Goal: Information Seeking & Learning: Learn about a topic

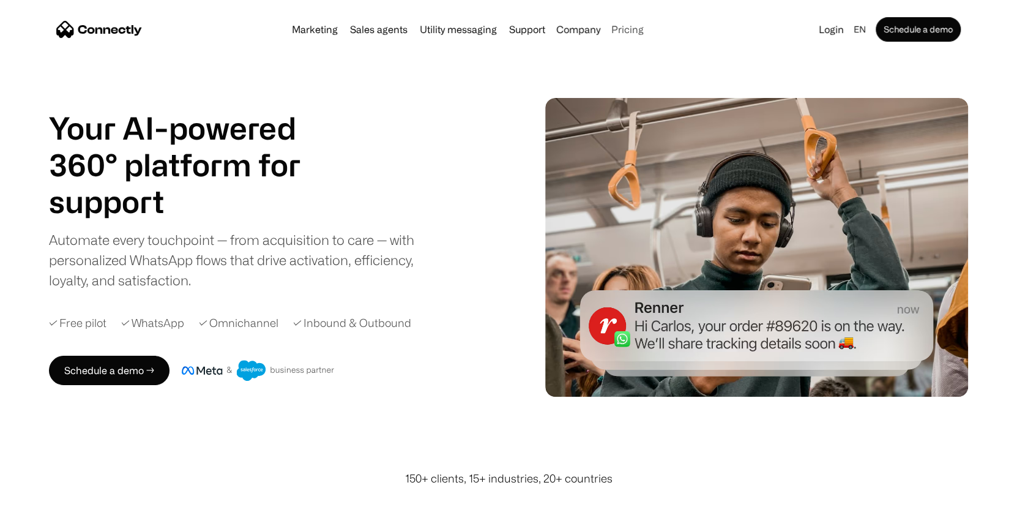
click at [633, 30] on link "Pricing" at bounding box center [627, 29] width 42 height 10
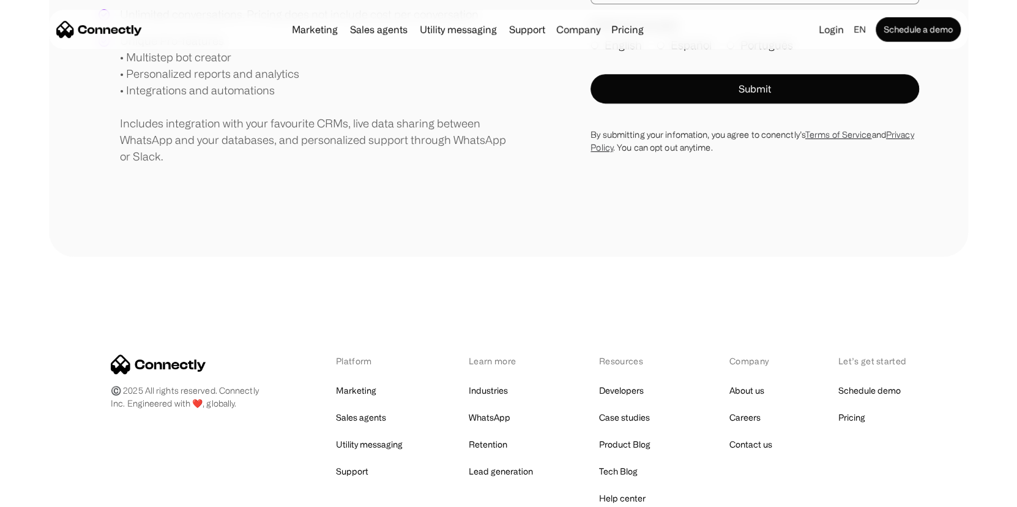
scroll to position [559, 0]
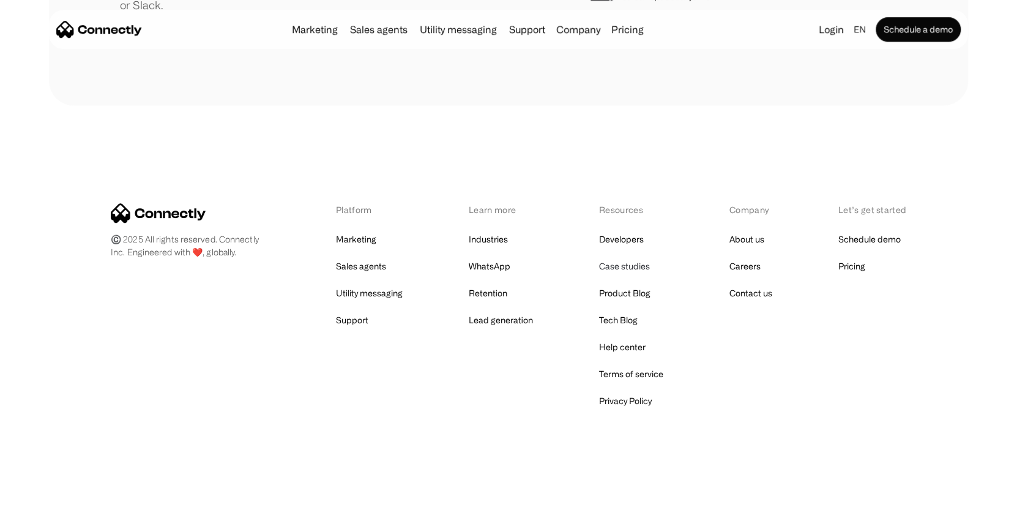
click at [622, 267] on link "Case studies" at bounding box center [624, 266] width 51 height 17
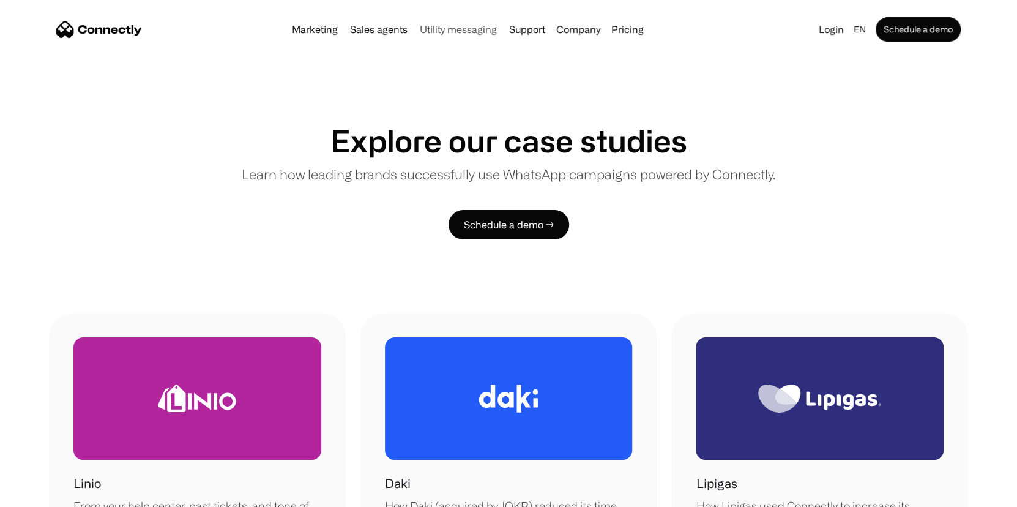
click at [473, 27] on link "Utility messaging" at bounding box center [458, 29] width 87 height 10
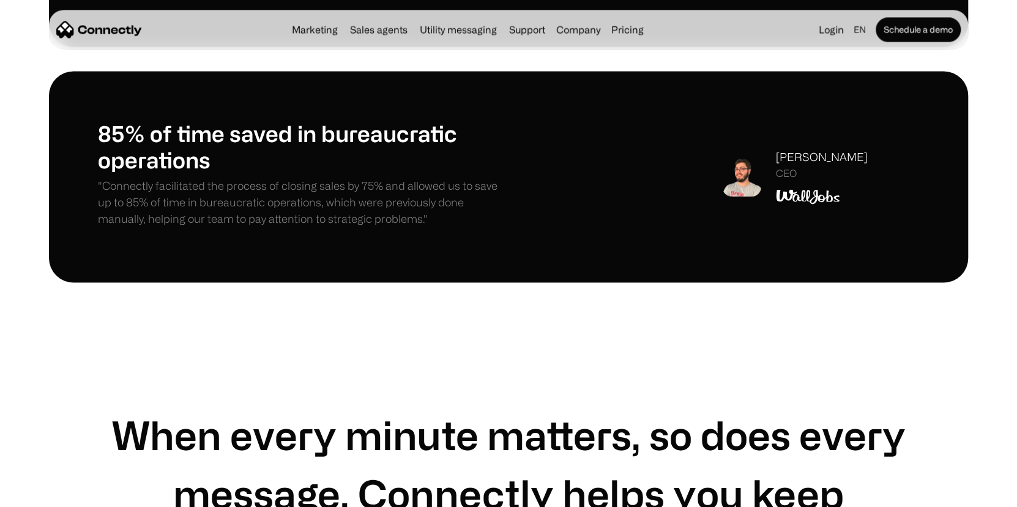
scroll to position [1469, 0]
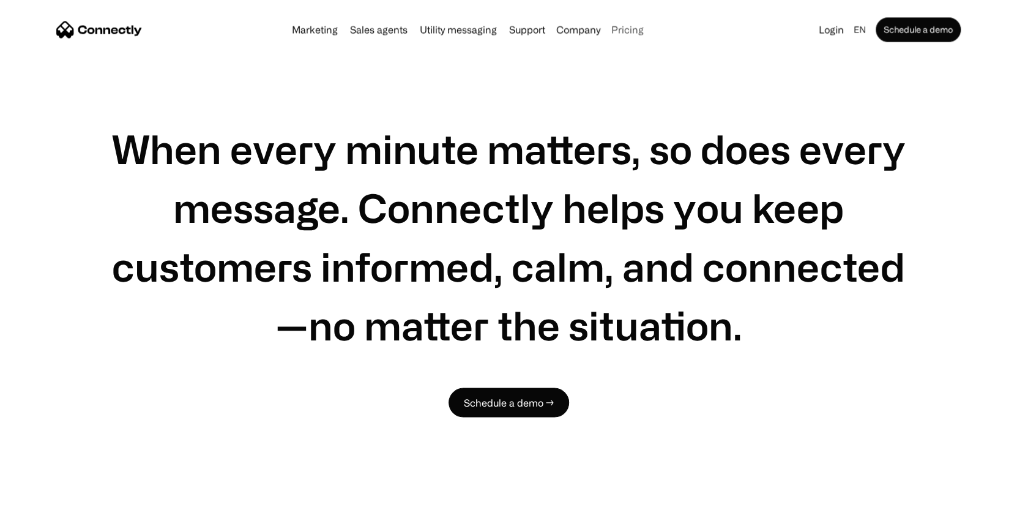
click at [626, 24] on link "Pricing" at bounding box center [627, 29] width 42 height 10
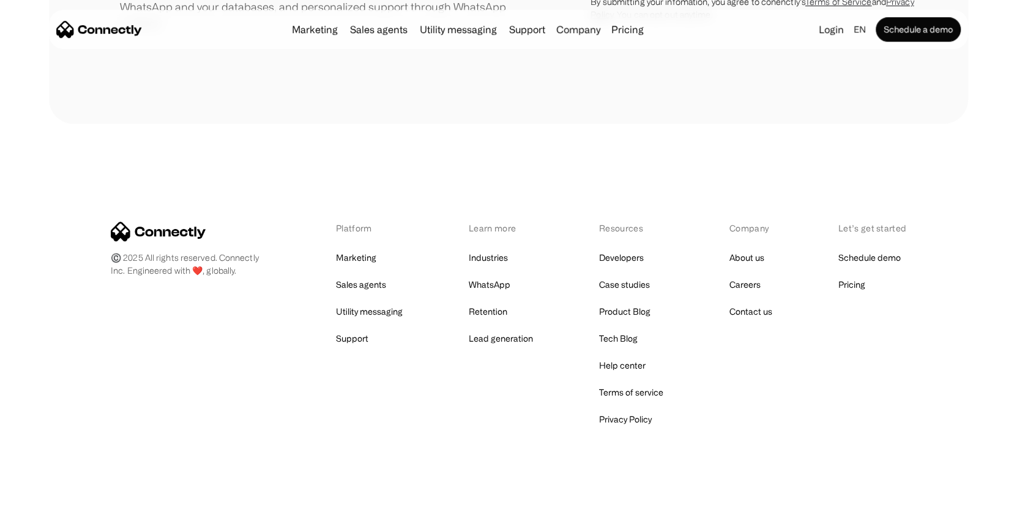
scroll to position [559, 0]
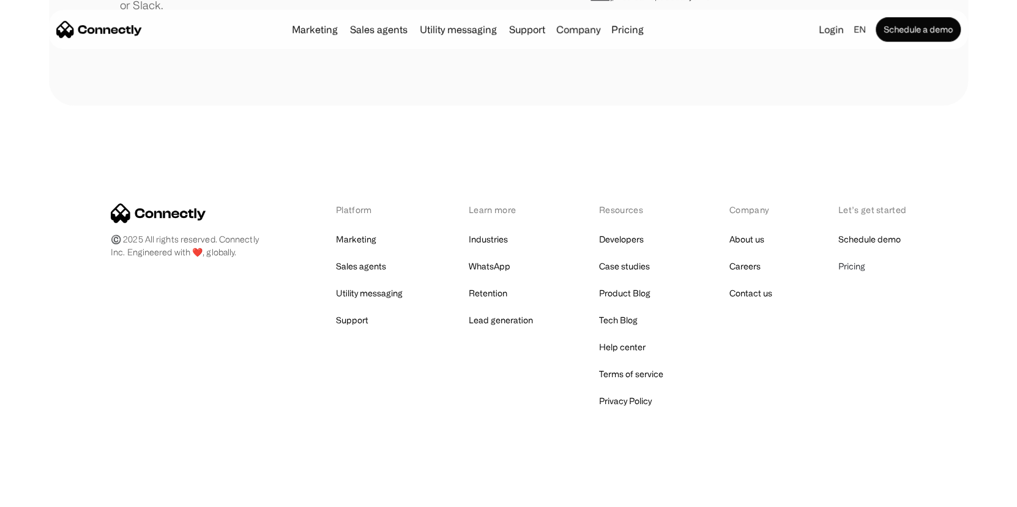
click at [858, 258] on link "Pricing" at bounding box center [851, 266] width 27 height 17
